Goal: Communication & Community: Answer question/provide support

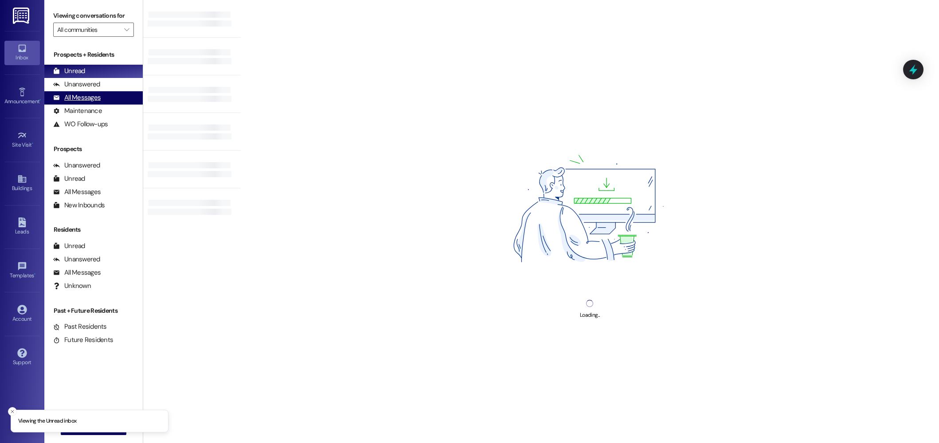
click at [108, 98] on div "All Messages (undefined)" at bounding box center [93, 97] width 98 height 13
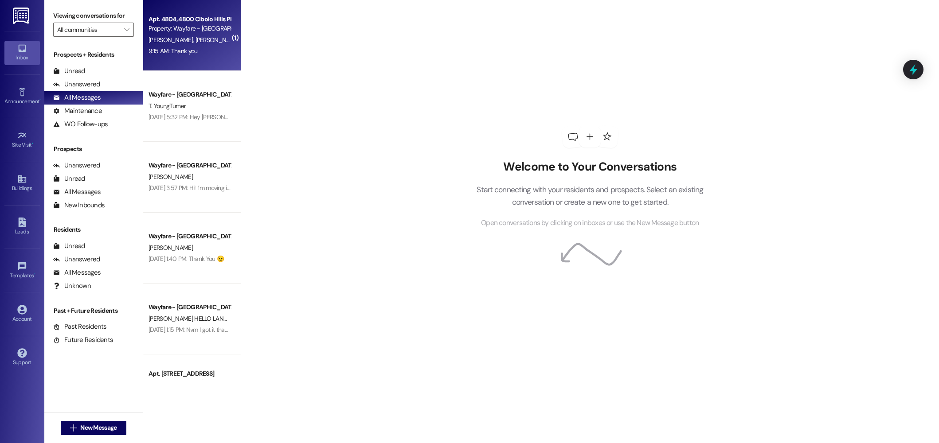
click at [178, 55] on div "9:15 AM: Thank you 9:15 AM: Thank you" at bounding box center [190, 51] width 84 height 11
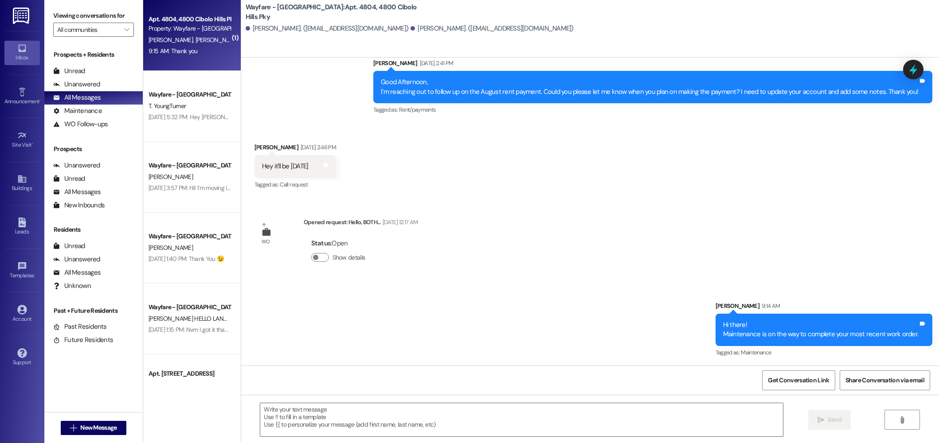
scroll to position [8533, 0]
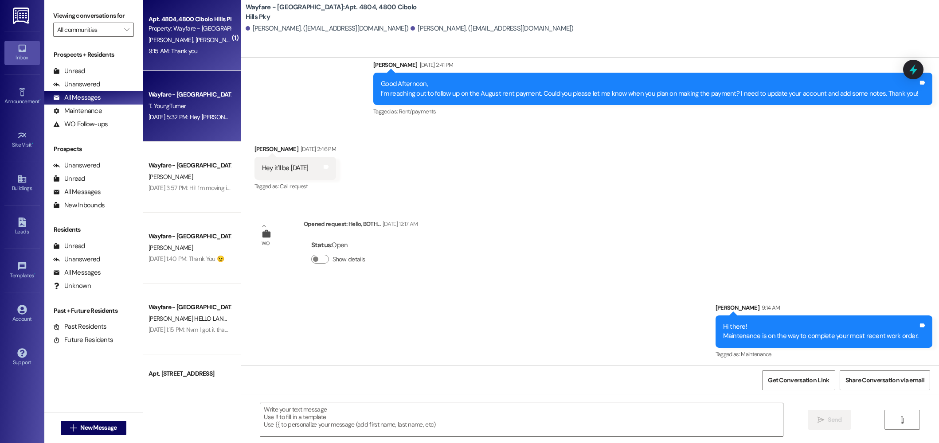
click at [148, 82] on div "Wayfare - Cibolo Hills Prospect T. YoungTurner [DATE] 5:32 PM: Hey [PERSON_NAME…" at bounding box center [192, 106] width 98 height 71
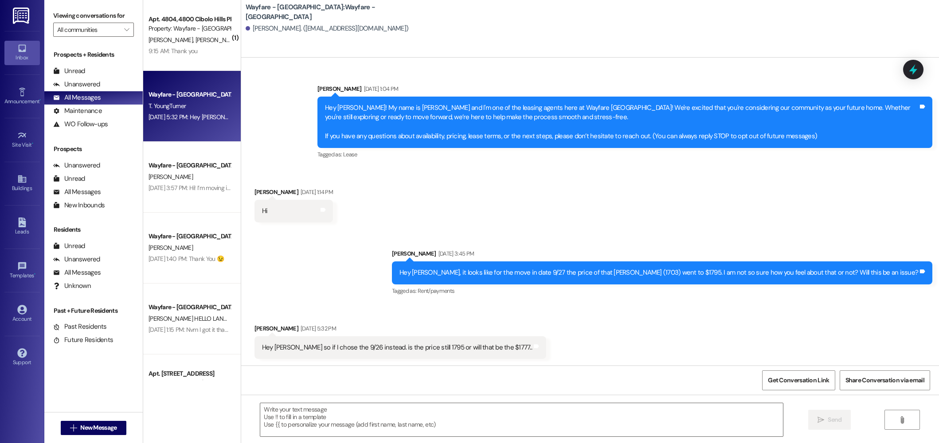
scroll to position [1, 0]
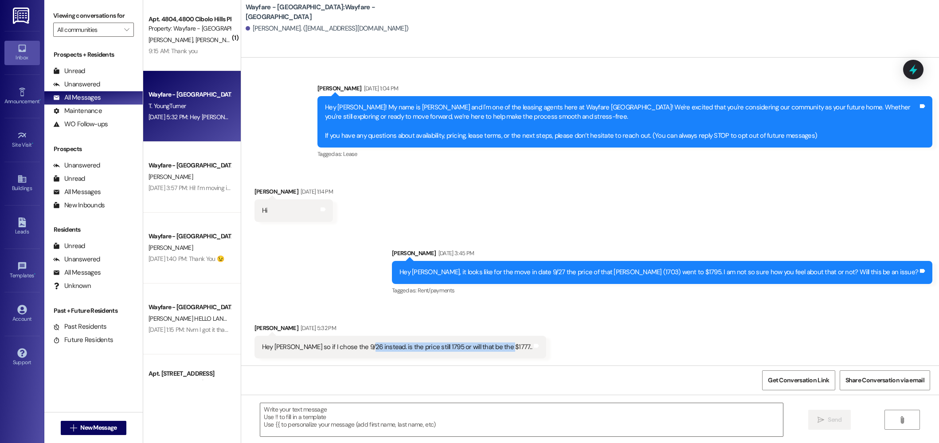
drag, startPoint x: 305, startPoint y: 352, endPoint x: 355, endPoint y: 351, distance: 50.6
click at [355, 351] on div "Hey [PERSON_NAME] so if I chose the 9/26 instead. is the price still 1795 or wi…" at bounding box center [401, 347] width 292 height 23
click at [347, 356] on div "Hey [PERSON_NAME] so if I chose the 9/26 instead. is the price still 1795 or wi…" at bounding box center [401, 347] width 292 height 23
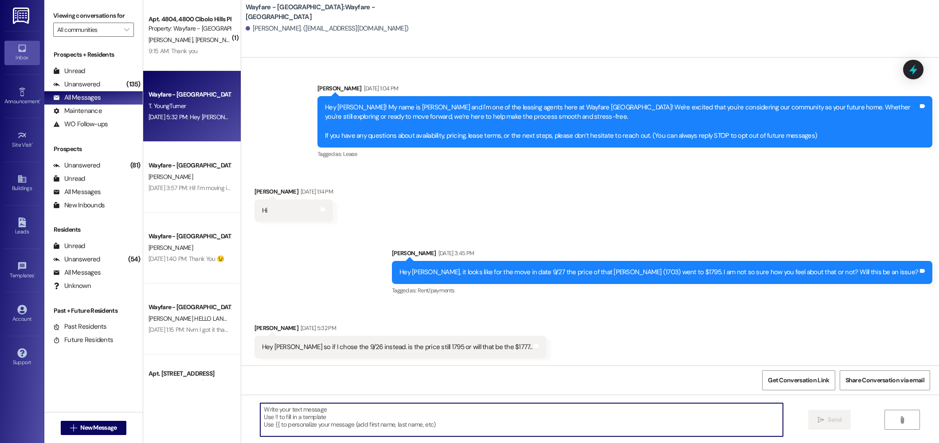
click at [348, 423] on textarea at bounding box center [521, 419] width 523 height 33
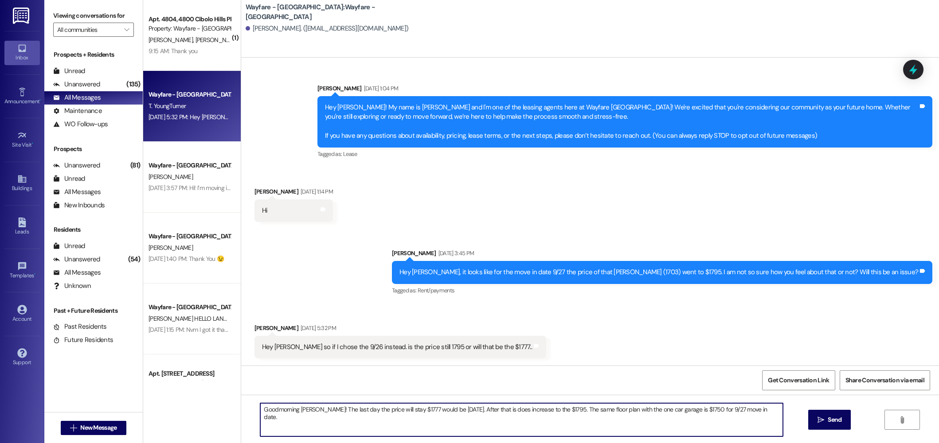
type textarea "Goodmorning [PERSON_NAME]! The last day the price will stay $1777 would be [DAT…"
click at [819, 424] on span " Send" at bounding box center [830, 419] width 28 height 9
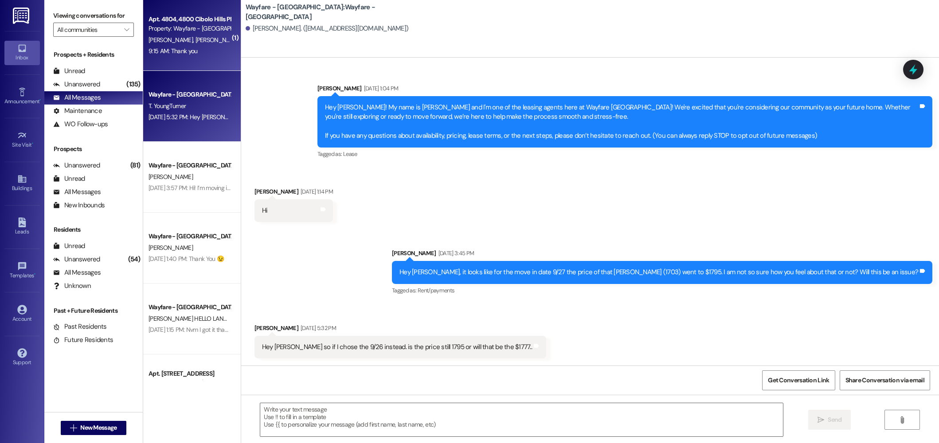
click at [175, 54] on div "9:15 AM: Thank you 9:15 AM: Thank you" at bounding box center [173, 51] width 49 height 8
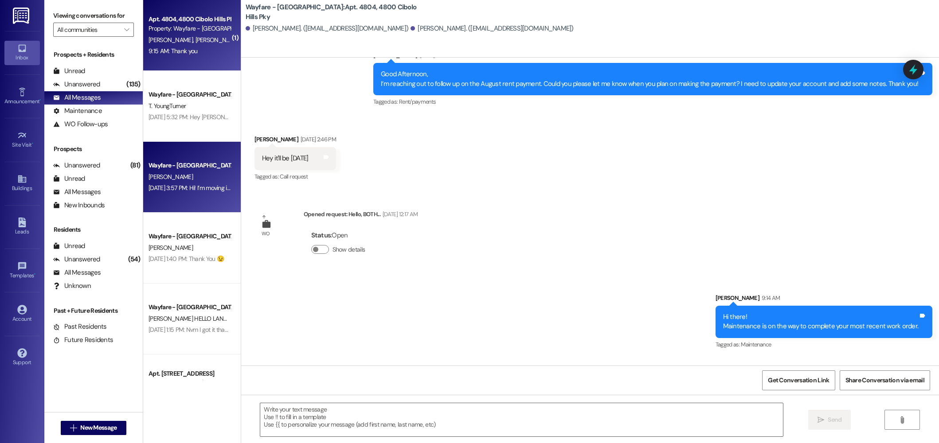
click at [179, 192] on div "[DATE] 3:57 PM: Hi! I’m moving in [DATE]. Am I allowed to mount the TV on the w…" at bounding box center [253, 188] width 209 height 8
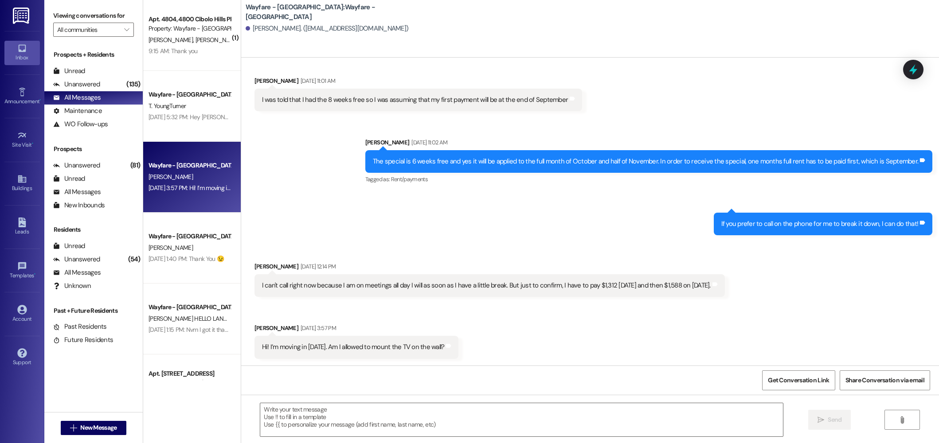
scroll to position [2564, 0]
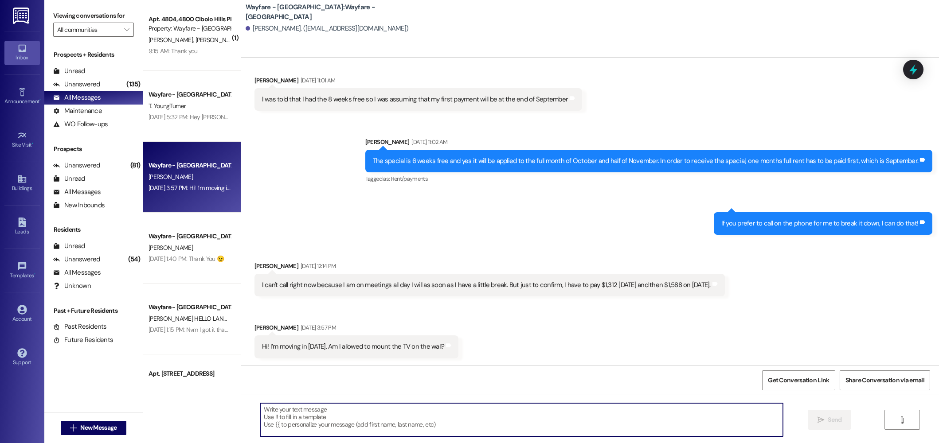
click at [392, 433] on textarea at bounding box center [521, 419] width 523 height 33
type textarea "y"
type textarea "Yes you can!!"
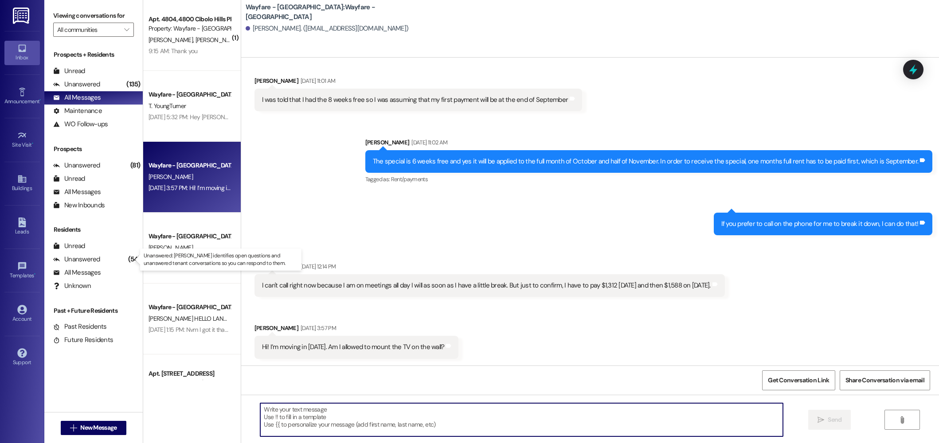
click at [196, 255] on p "Unanswered: [PERSON_NAME] identifies open questions and unanswered tenant conve…" at bounding box center [221, 259] width 154 height 15
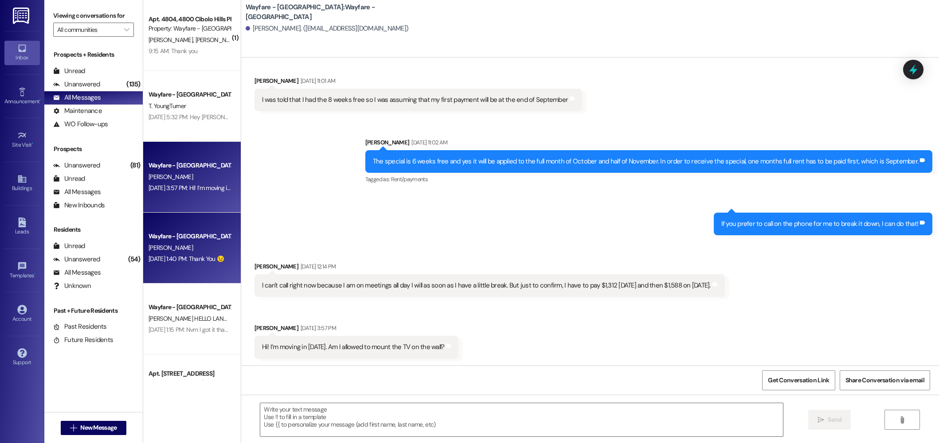
click at [182, 233] on div "Wayfare - [GEOGRAPHIC_DATA]" at bounding box center [190, 236] width 82 height 9
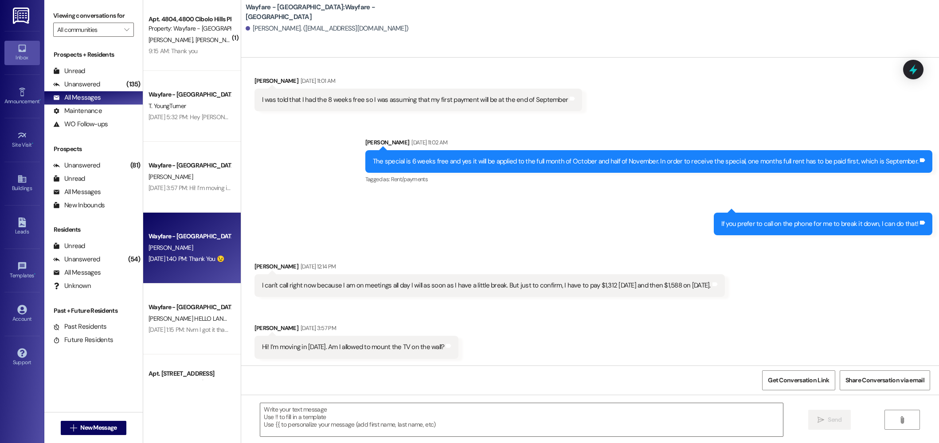
scroll to position [533, 0]
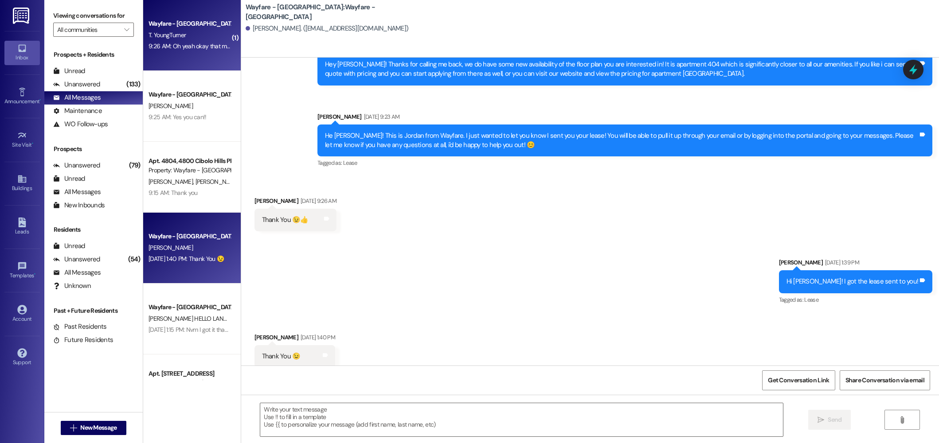
click at [221, 42] on div "Wayfare - Cibolo Hills Prospect T. YoungTurner 9:26 AM: Oh yeah okay that makes…" at bounding box center [192, 35] width 98 height 71
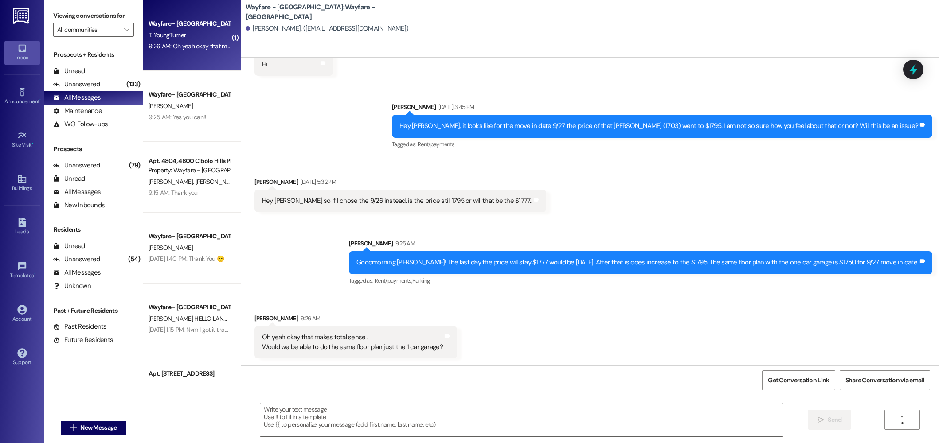
scroll to position [147, 0]
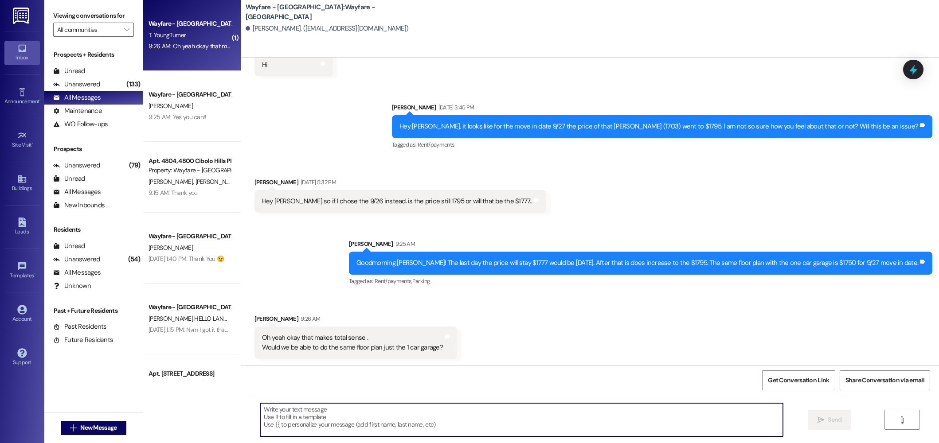
click at [400, 425] on textarea at bounding box center [521, 419] width 523 height 33
click at [274, 409] on textarea "Absolutley!" at bounding box center [521, 419] width 523 height 33
click at [319, 416] on textarea "Absolutely!" at bounding box center [521, 419] width 523 height 33
click at [297, 416] on textarea "Absolutely!" at bounding box center [521, 419] width 523 height 33
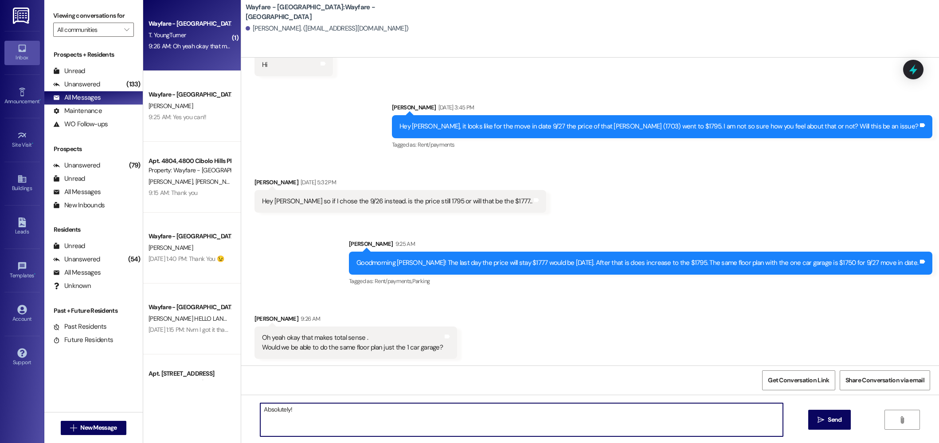
click at [318, 415] on textarea "Absolutely!" at bounding box center [521, 419] width 523 height 33
type textarea "Absolutely! We have 3 units for you to choose from incase you wanted to take a …"
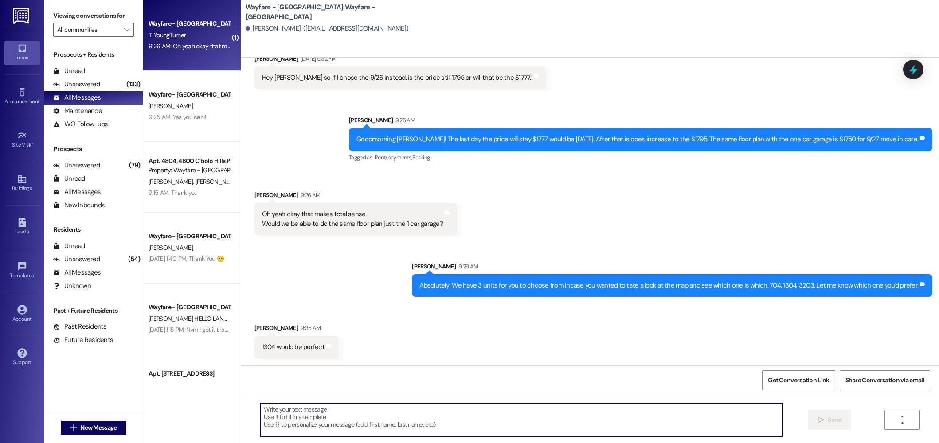
scroll to position [271, 0]
click at [372, 428] on textarea at bounding box center [521, 419] width 523 height 33
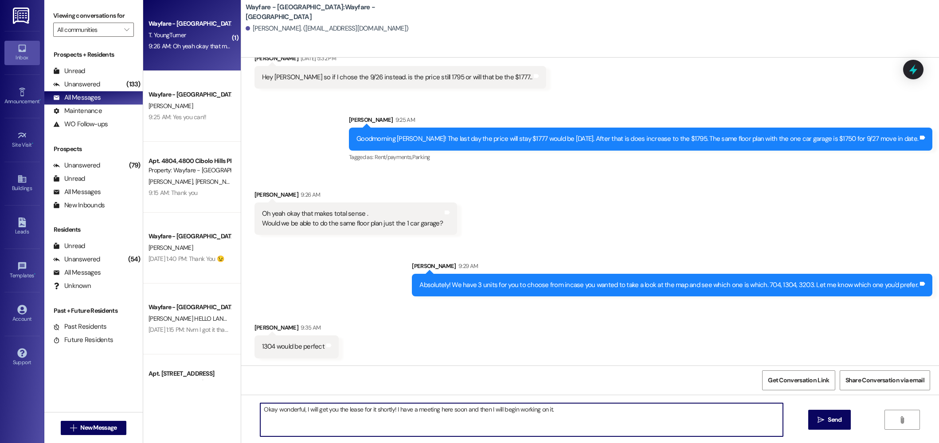
type textarea "Okay wonderful, I will get you the lease for it shortly! I have a meeting here …"
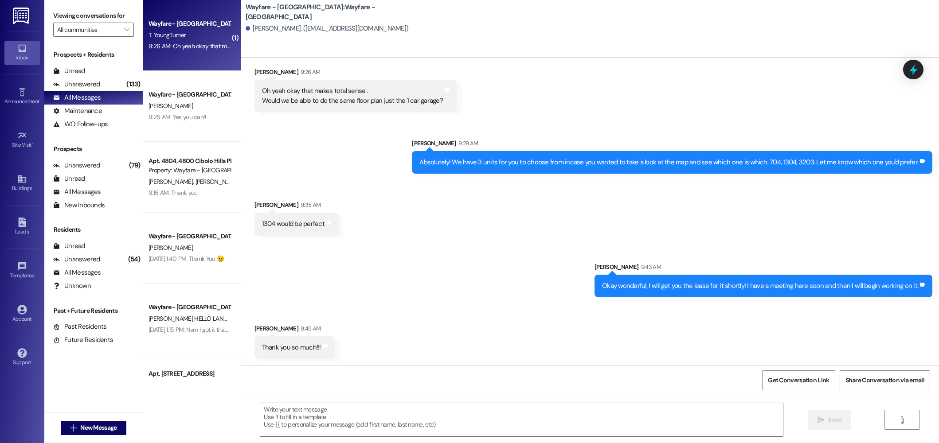
scroll to position [394, 0]
